Goal: Transaction & Acquisition: Purchase product/service

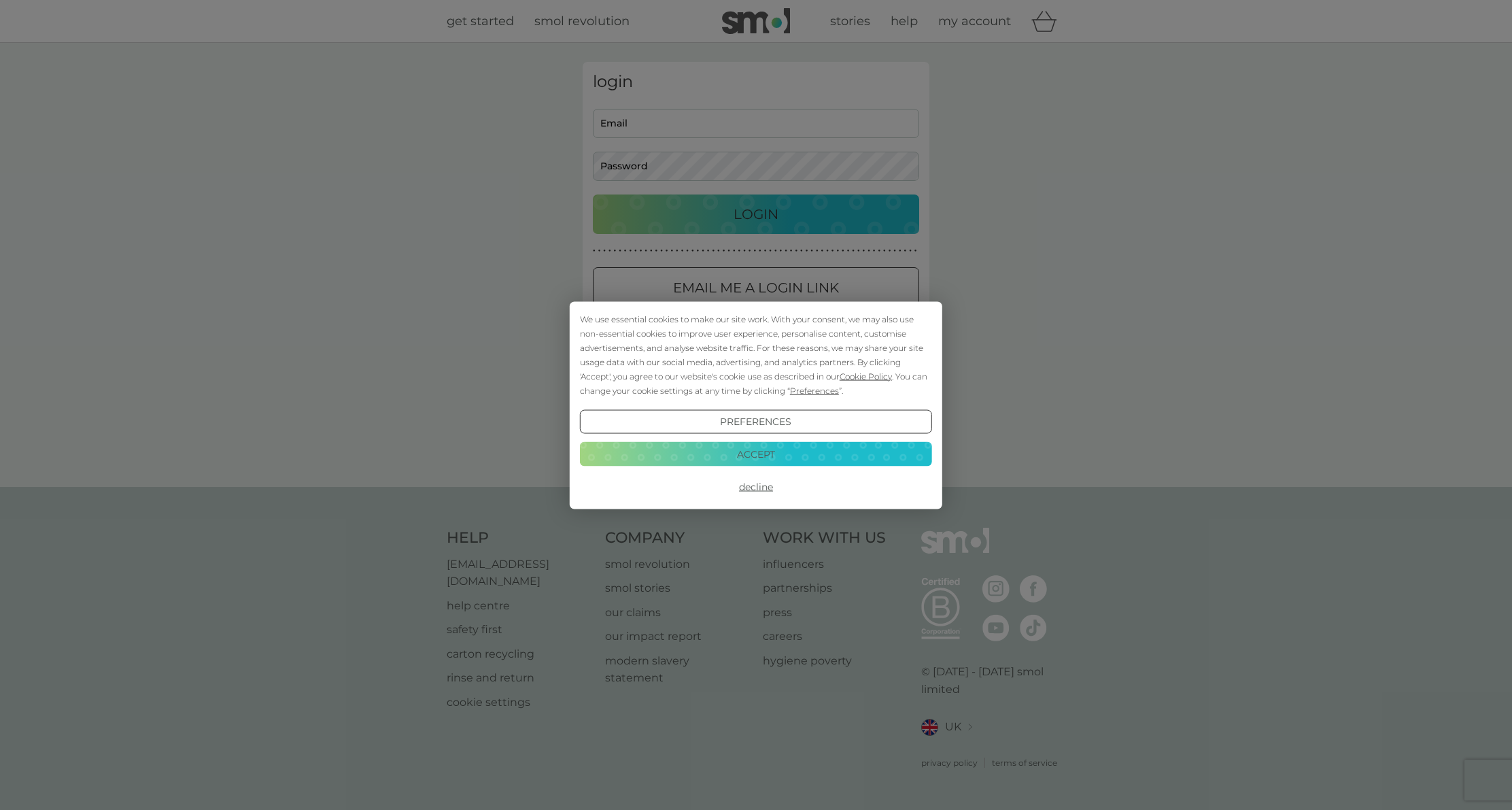
click at [747, 457] on button "Accept" at bounding box center [756, 454] width 352 height 25
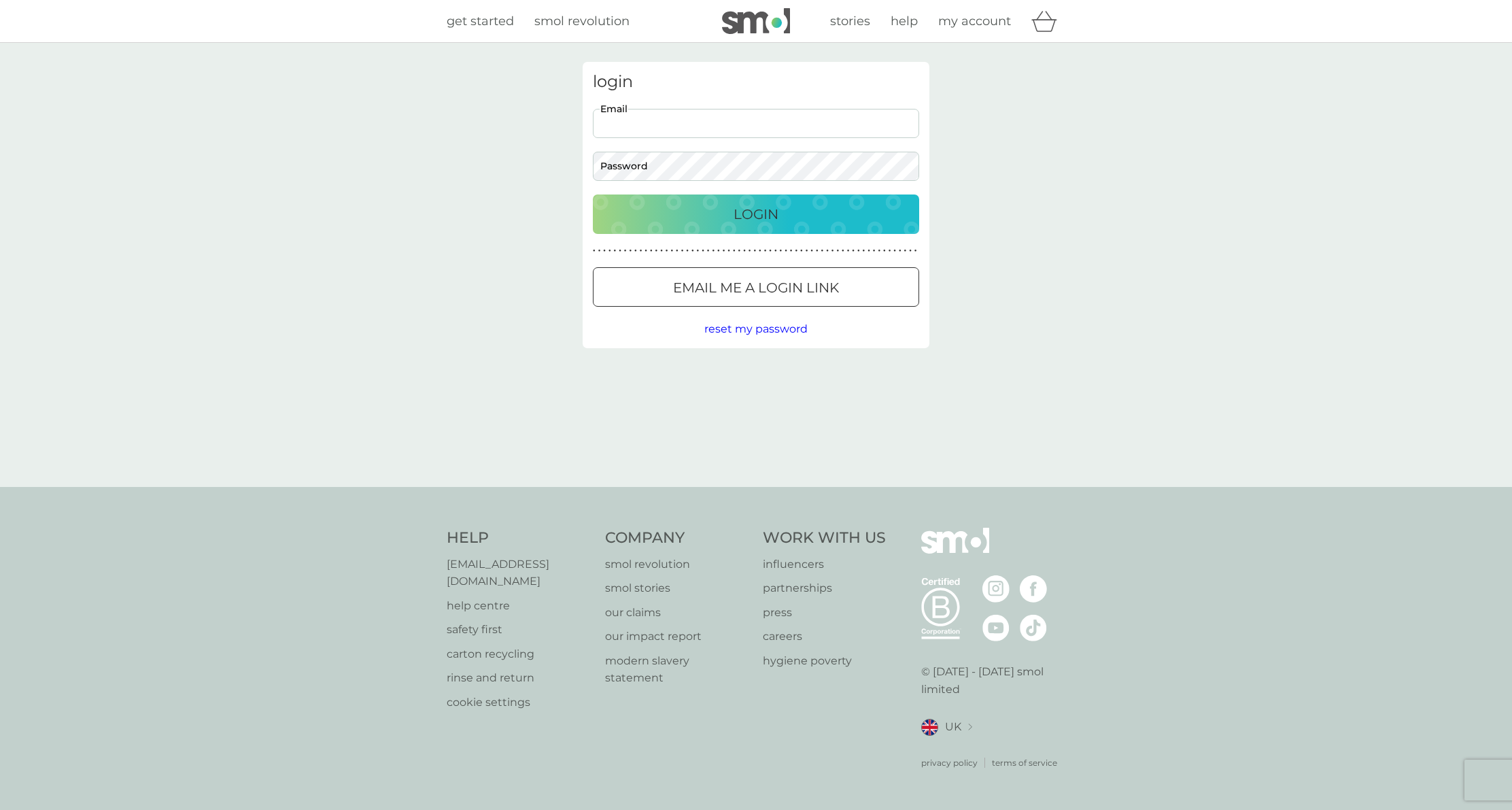
click at [677, 132] on input "Email" at bounding box center [756, 123] width 326 height 29
type input "nieke.tebeest@gmail.com"
click at [592, 194] on button "Login" at bounding box center [756, 214] width 326 height 39
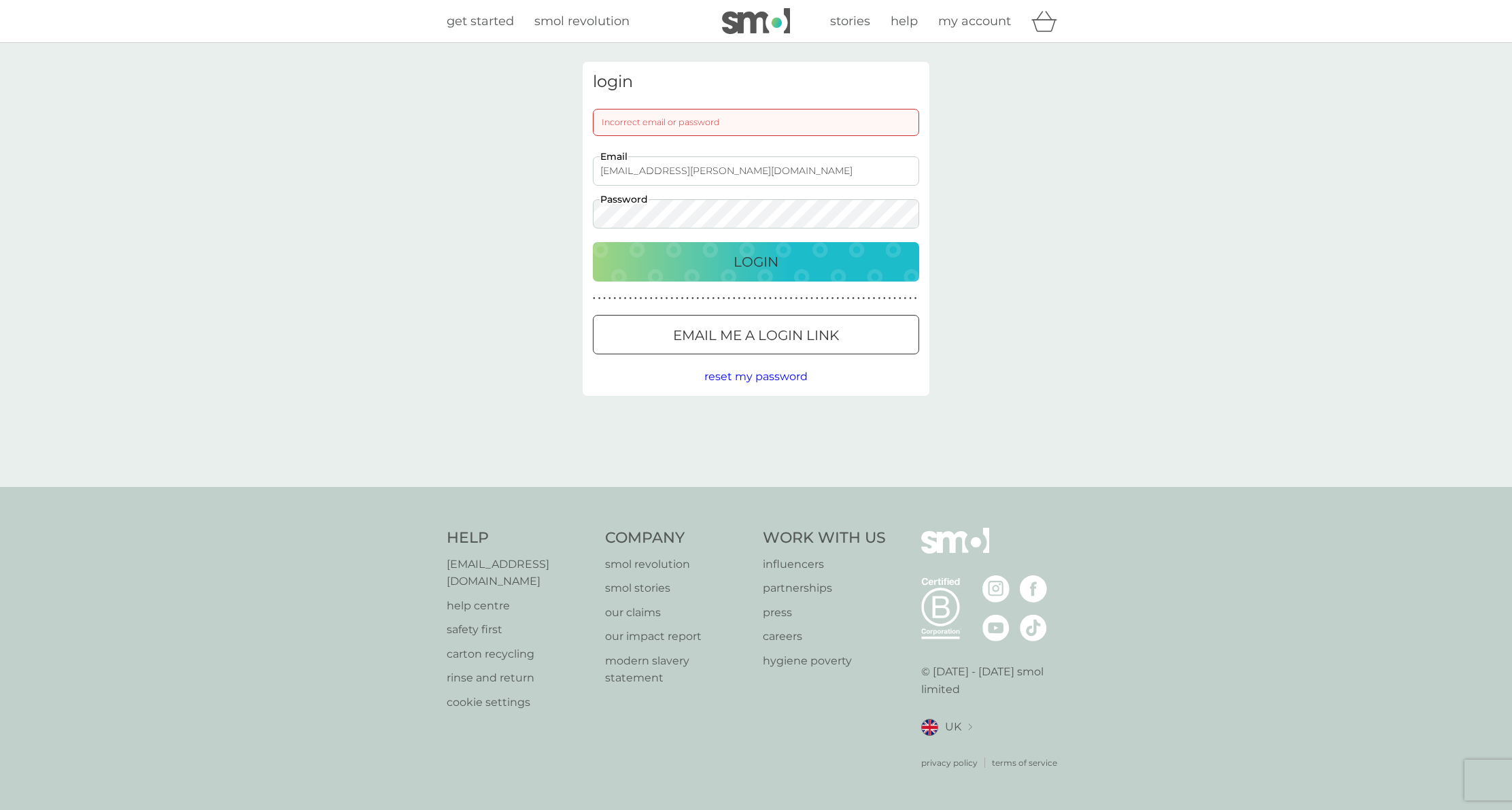
click at [592, 242] on button "Login" at bounding box center [756, 262] width 326 height 39
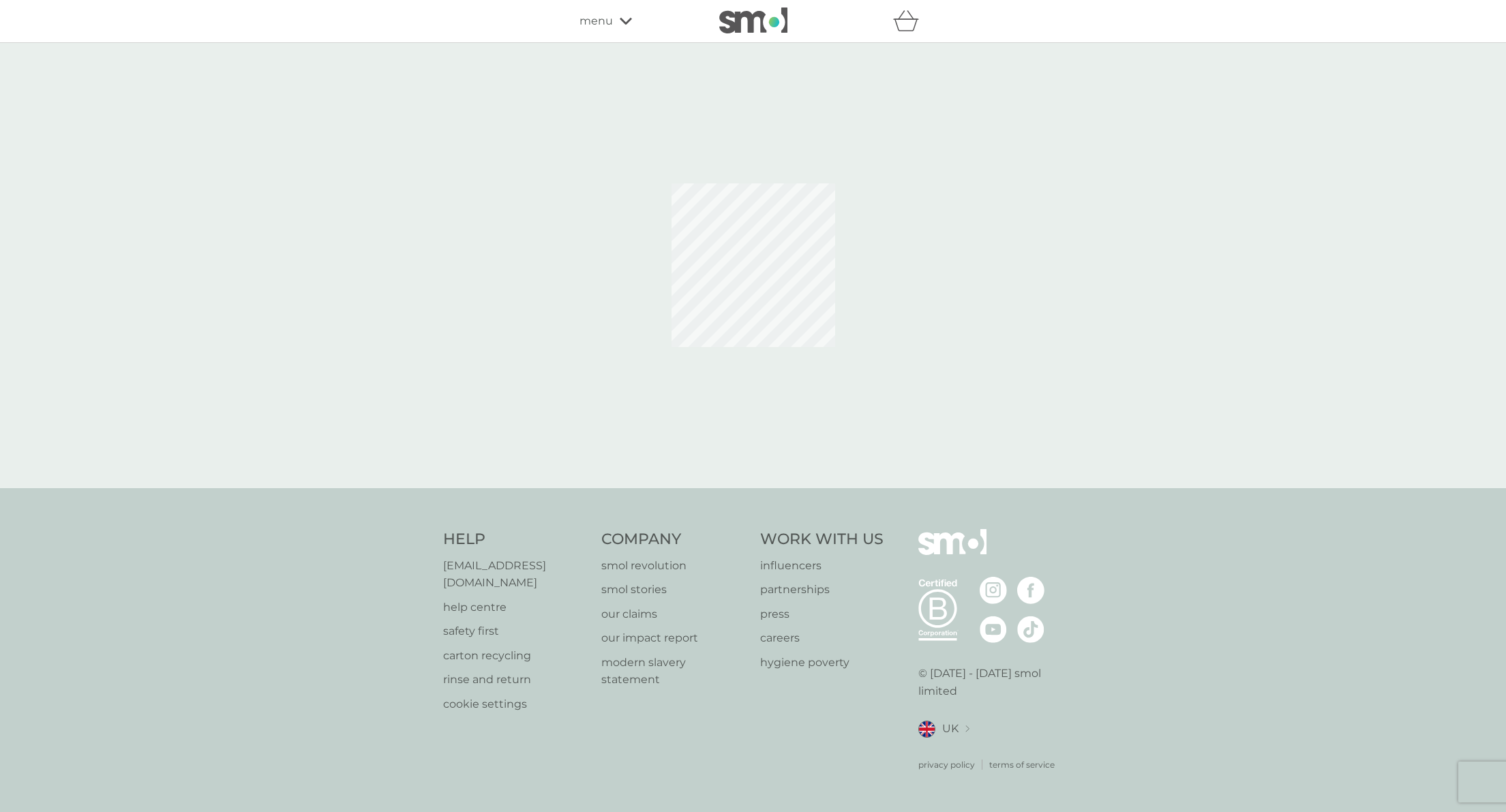
select select "119"
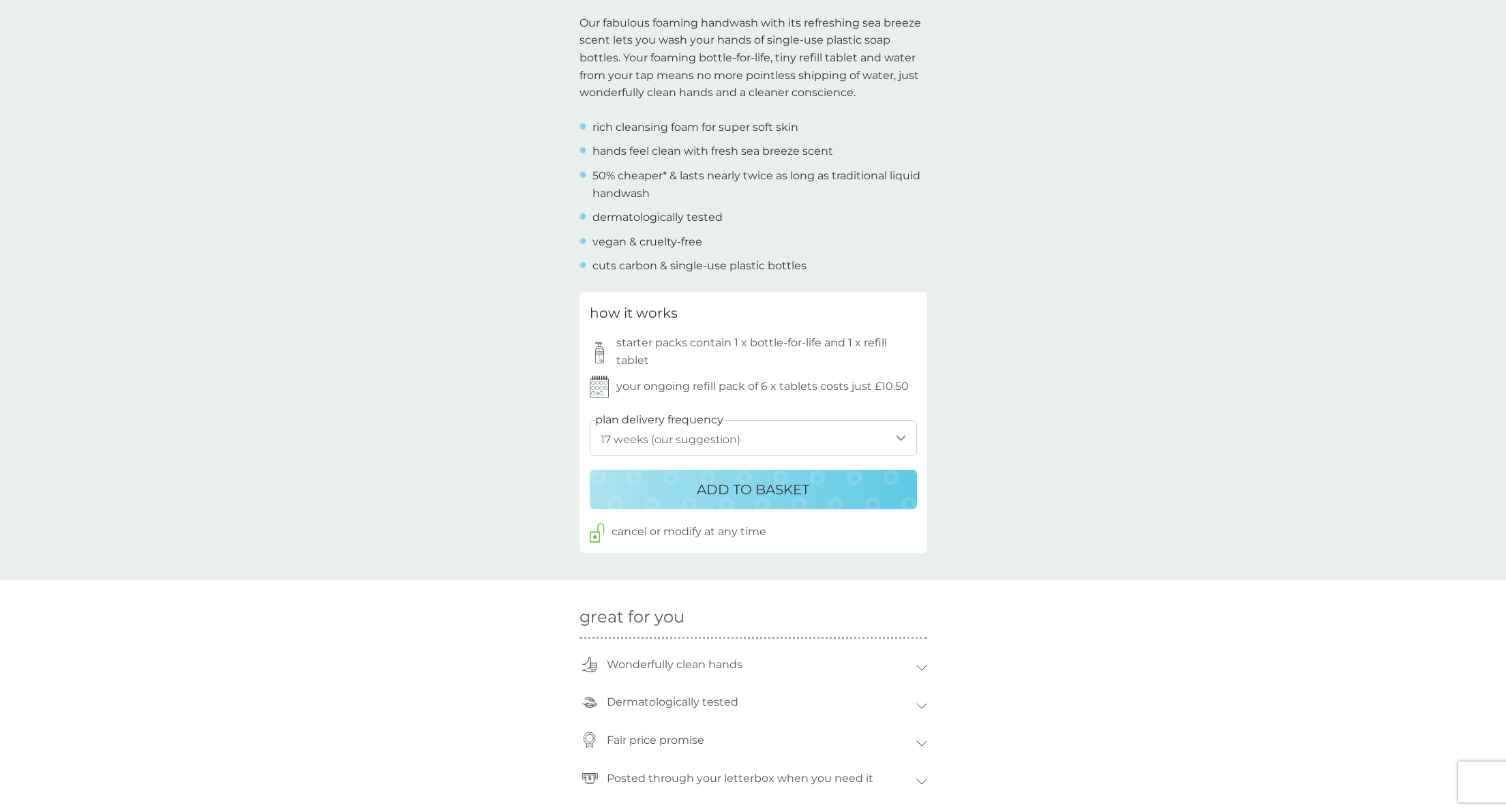
scroll to position [440, 0]
click at [796, 437] on select "1 week 2 weeks 3 weeks 4 weeks 5 weeks 6 weeks 7 weeks 8 weeks 9 weeks 10 weeks…" at bounding box center [753, 437] width 327 height 36
click at [590, 419] on select "1 week 2 weeks 3 weeks 4 weeks 5 weeks 6 weeks 7 weeks 8 weeks 9 weeks 10 weeks…" at bounding box center [753, 437] width 327 height 36
click at [1010, 422] on div "back Excellent products and service Excellent products and service. - Sue Excel…" at bounding box center [753, 539] width 1506 height 1835
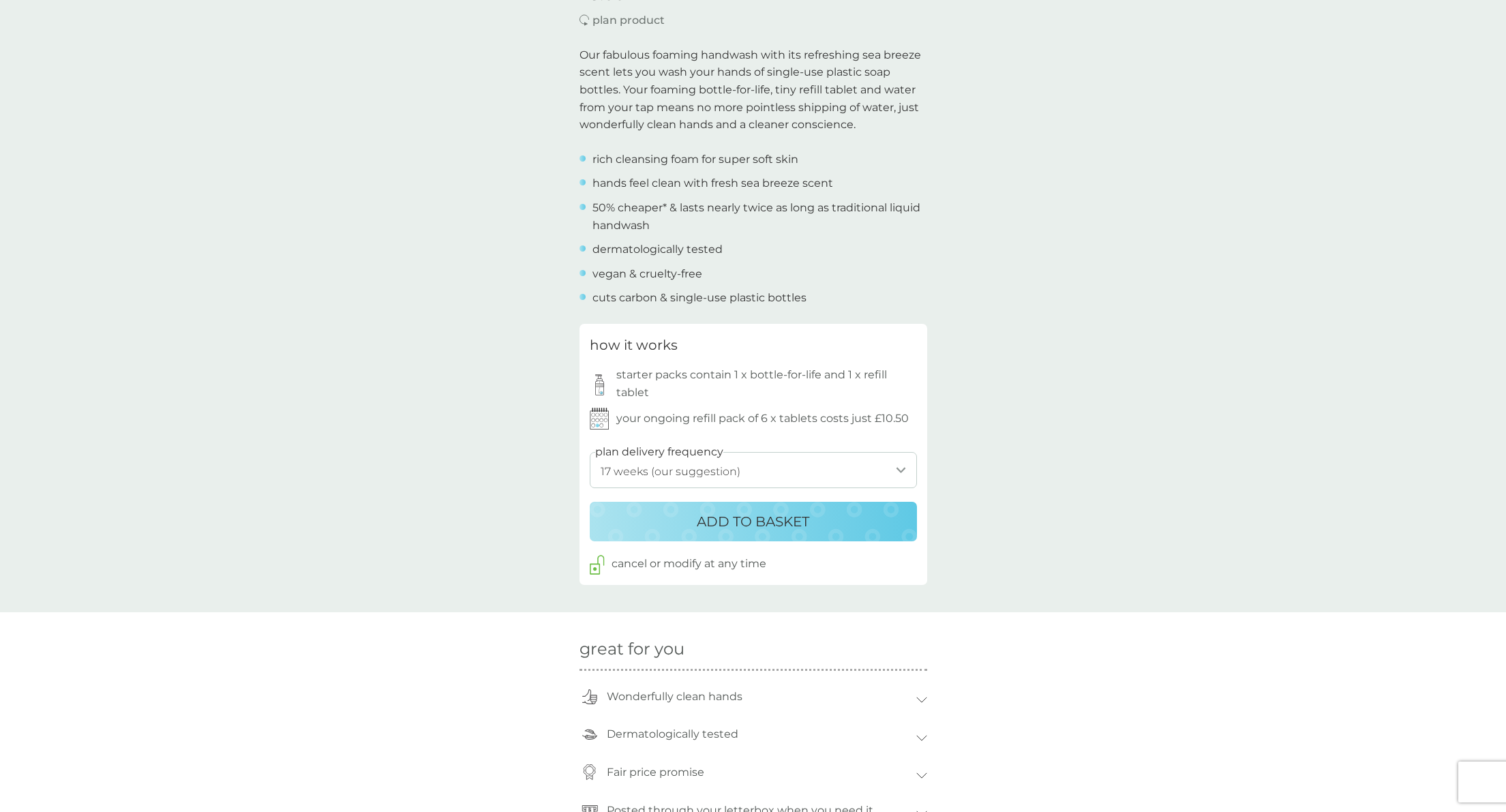
scroll to position [543, 0]
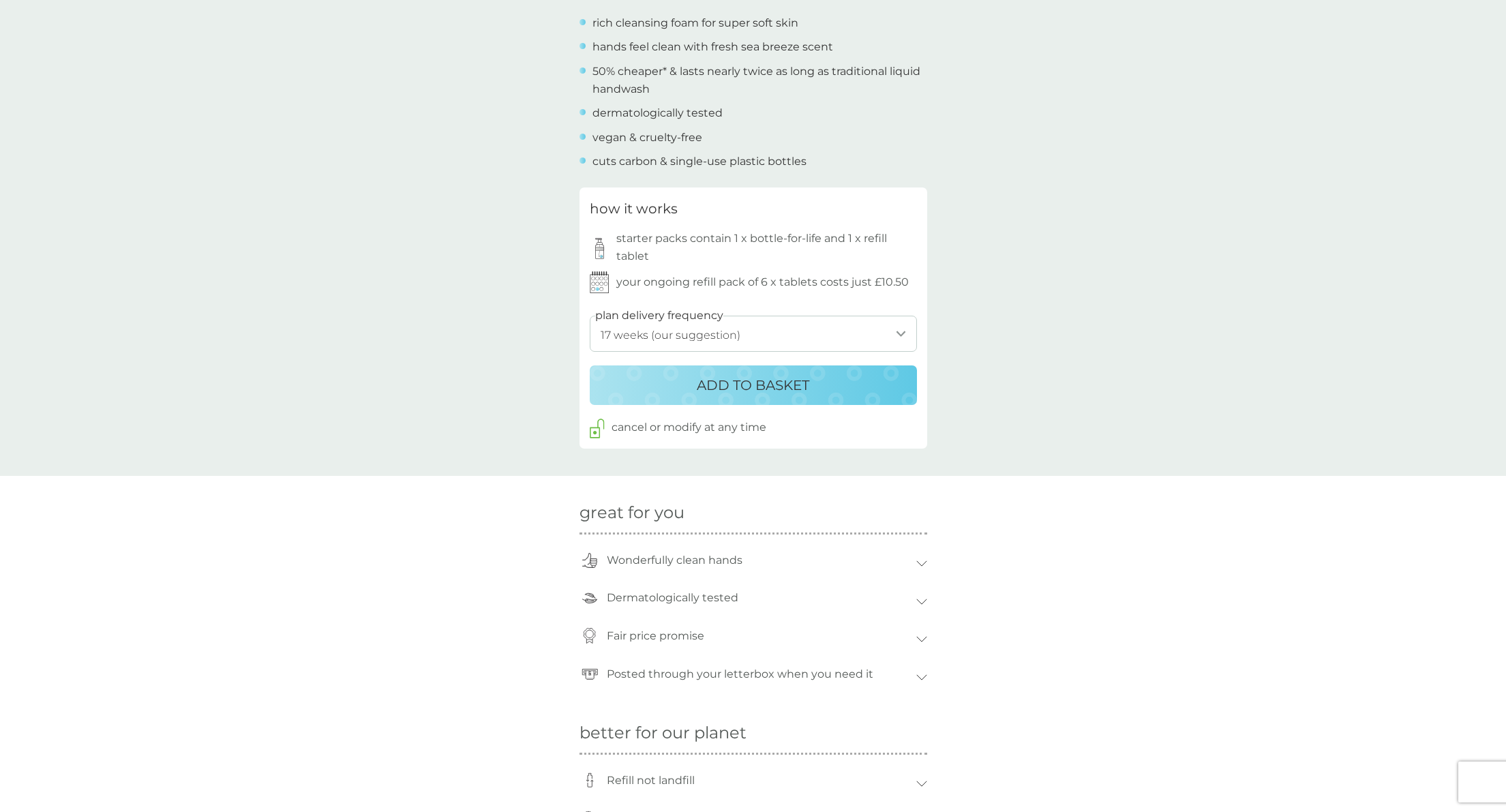
click at [875, 403] on button "ADD TO BASKET" at bounding box center [753, 385] width 327 height 39
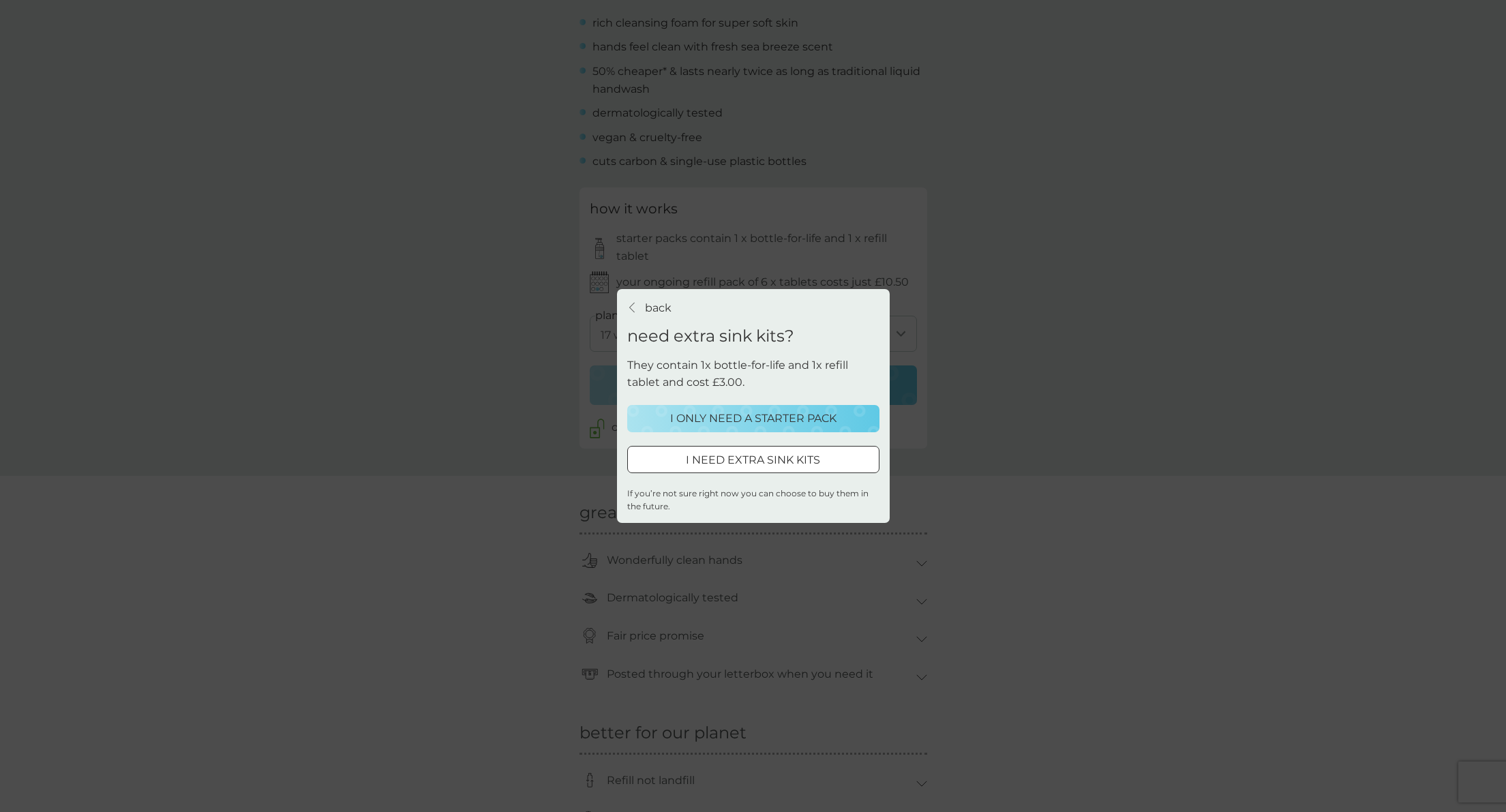
click at [831, 462] on div "I NEED EXTRA SINK KITS" at bounding box center [753, 460] width 251 height 18
select select "119"
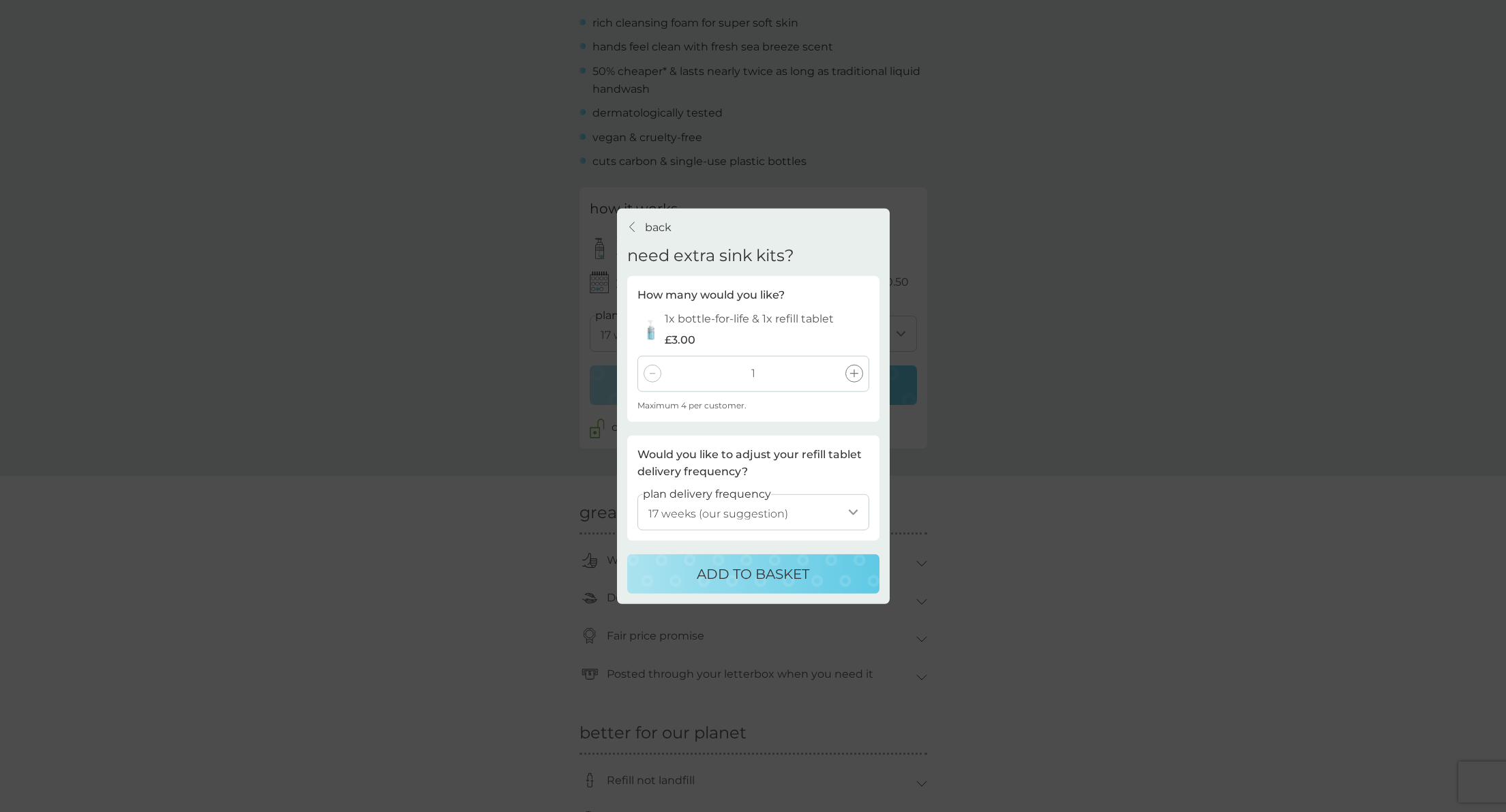
click at [753, 571] on p "ADD TO BASKET" at bounding box center [753, 574] width 112 height 22
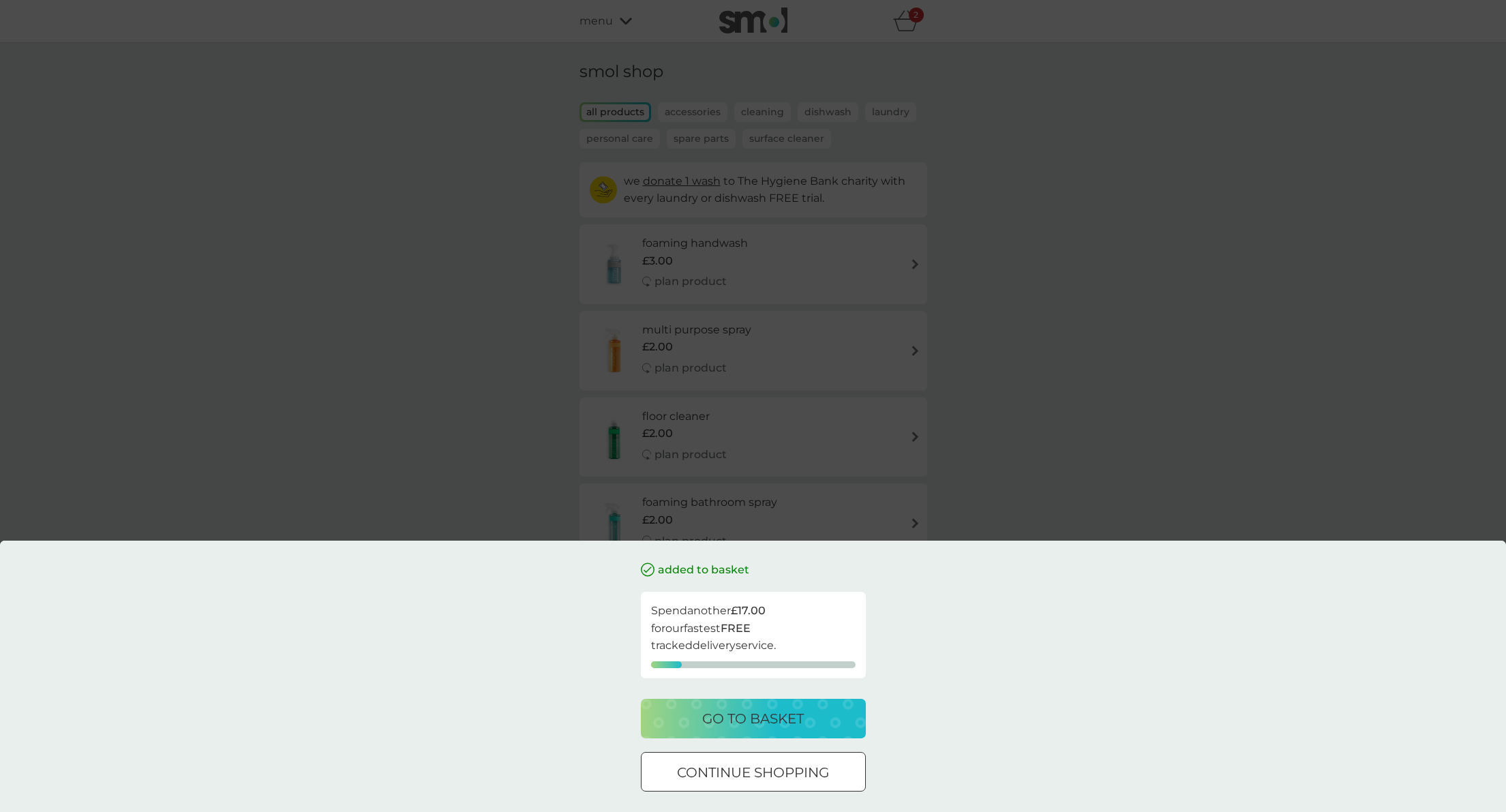
drag, startPoint x: 737, startPoint y: 767, endPoint x: 794, endPoint y: 720, distance: 73.9
click at [794, 719] on div "added to basket Spend another £17.00 for our fastest FREE tracked delivery serv…" at bounding box center [753, 687] width 225 height 251
drag, startPoint x: 771, startPoint y: 767, endPoint x: 777, endPoint y: 754, distance: 14.3
click at [777, 754] on button "continue shopping" at bounding box center [753, 772] width 225 height 39
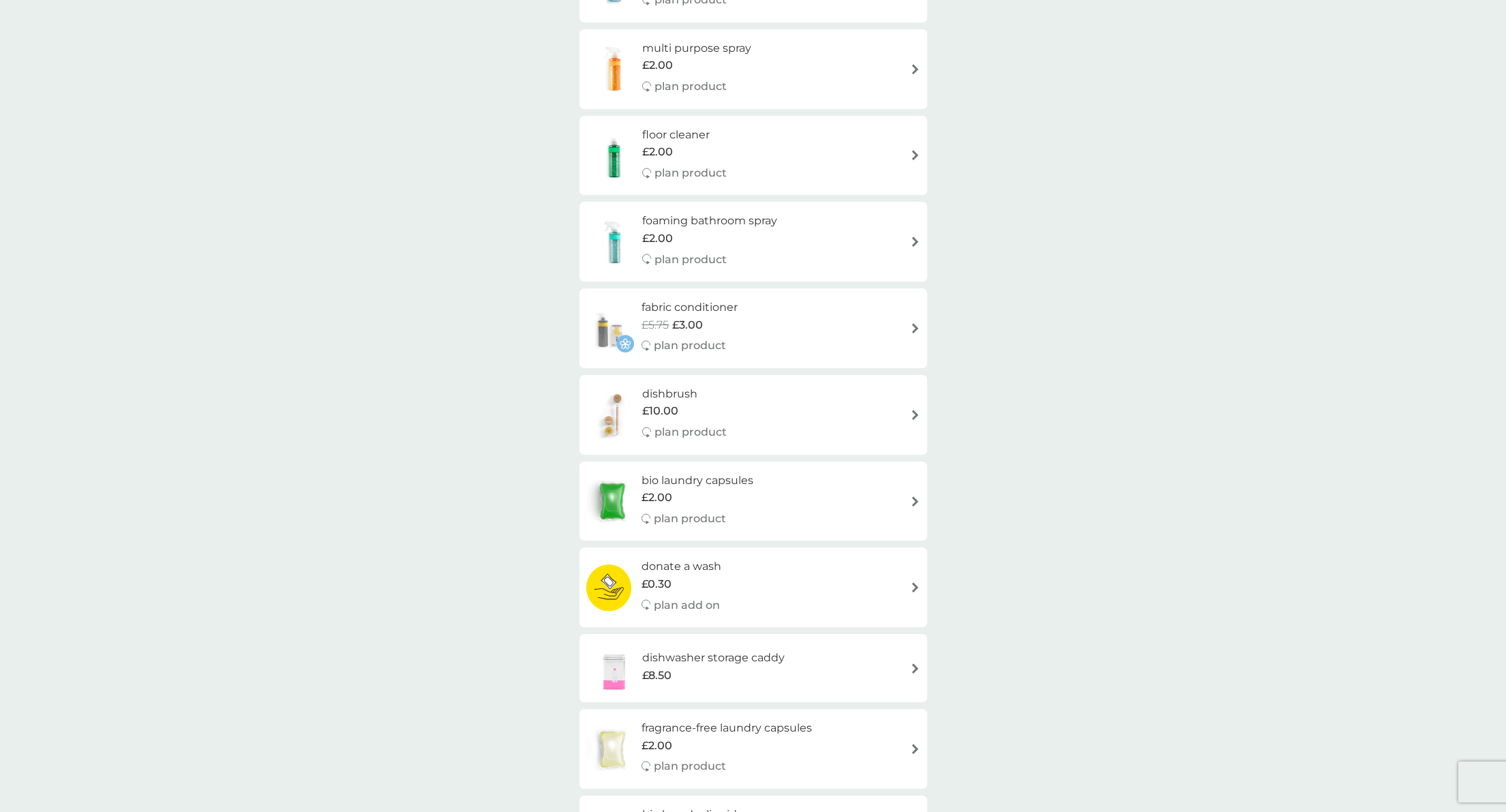
scroll to position [944, 0]
